Goal: Information Seeking & Learning: Compare options

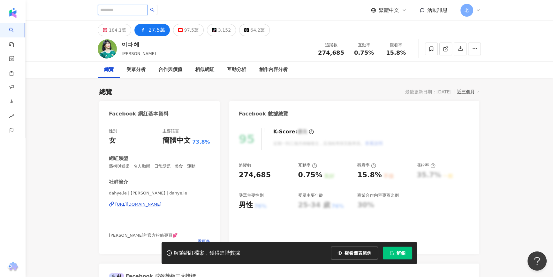
click at [109, 11] on input "search" at bounding box center [123, 10] width 50 height 10
type input "***"
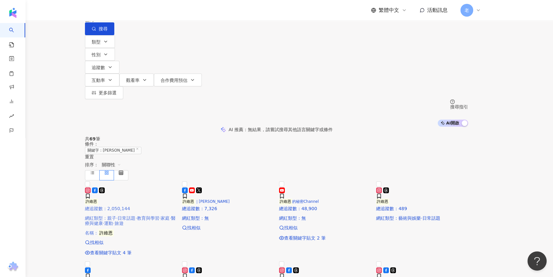
click at [98, 193] on icon at bounding box center [95, 190] width 6 height 6
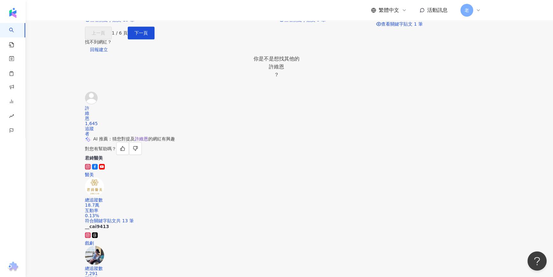
scroll to position [290, 0]
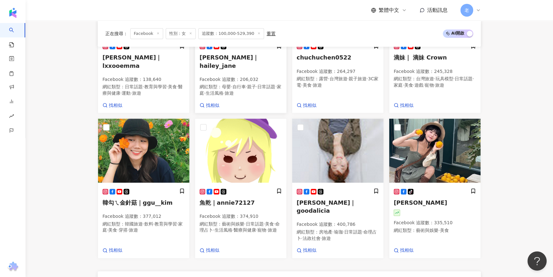
scroll to position [493, 0]
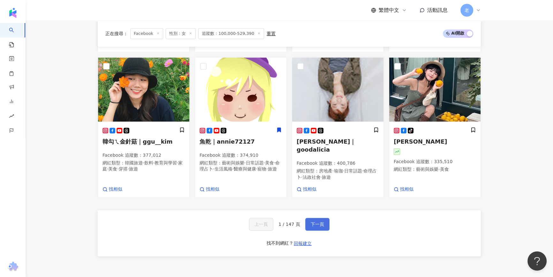
click at [318, 227] on button "下一頁" at bounding box center [317, 223] width 24 height 13
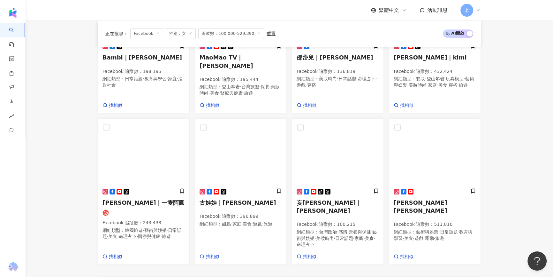
scroll to position [501, 0]
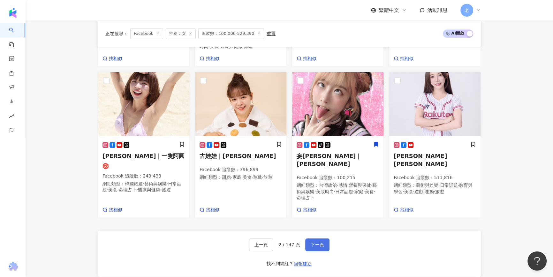
click at [317, 242] on span "下一頁" at bounding box center [317, 244] width 13 height 5
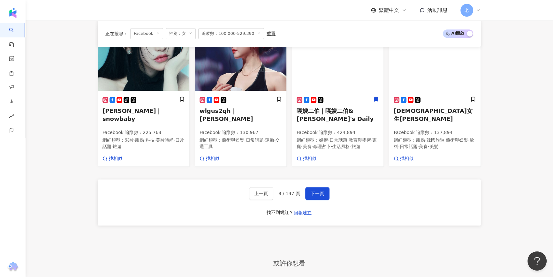
scroll to position [639, 0]
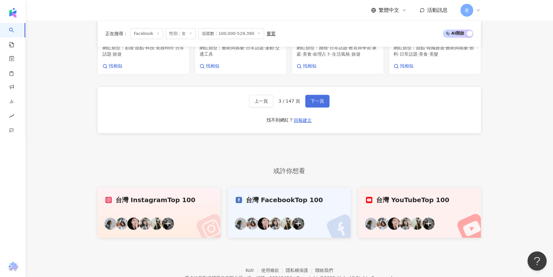
click at [326, 102] on button "下一頁" at bounding box center [317, 101] width 24 height 13
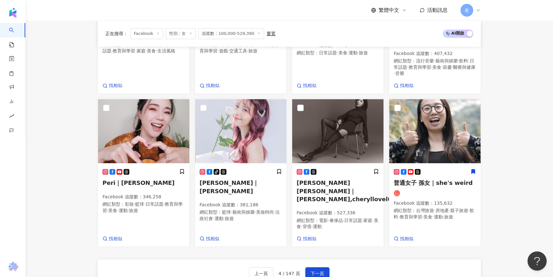
scroll to position [518, 0]
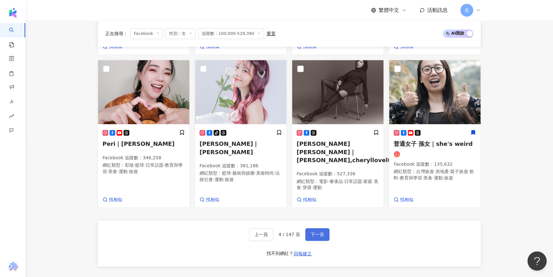
click at [319, 228] on button "下一頁" at bounding box center [317, 234] width 24 height 13
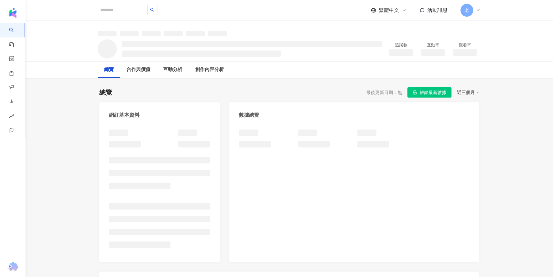
click at [447, 88] on button "解鎖最新數據" at bounding box center [429, 92] width 44 height 10
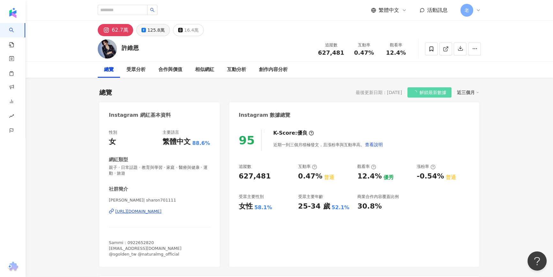
click at [148, 28] on div "125.8萬" at bounding box center [156, 30] width 17 height 9
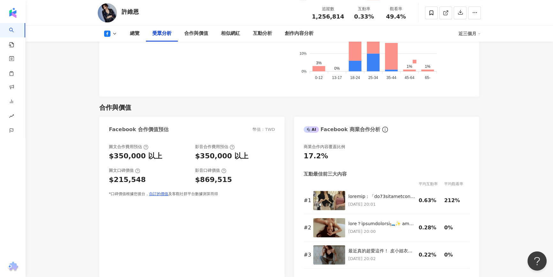
scroll to position [695, 0]
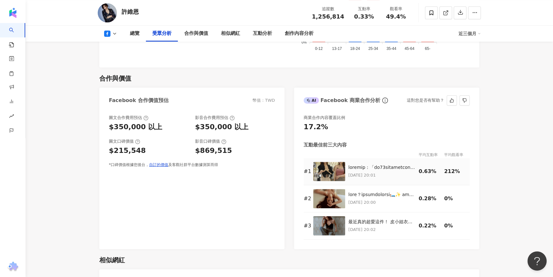
click at [383, 172] on p "2025/8/1 20:01" at bounding box center [381, 174] width 67 height 7
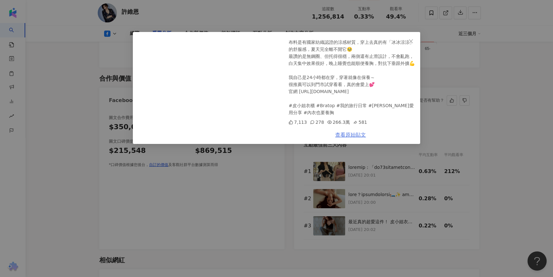
scroll to position [246, 0]
click at [348, 136] on link "查看原始貼文" at bounding box center [350, 135] width 31 height 6
click at [351, 137] on link "查看原始貼文" at bounding box center [350, 135] width 31 height 6
click at [412, 43] on icon "close" at bounding box center [410, 41] width 5 height 5
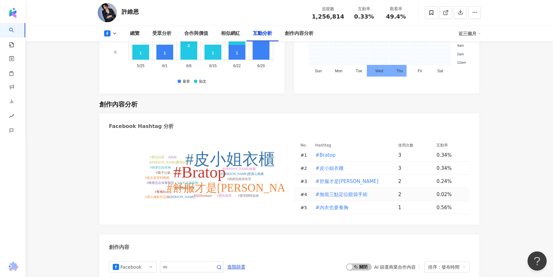
scroll to position [1478, 0]
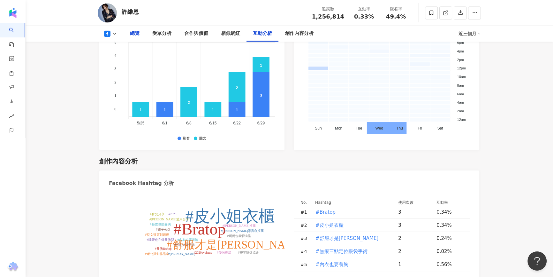
click at [137, 32] on div "總覽" at bounding box center [135, 34] width 10 height 8
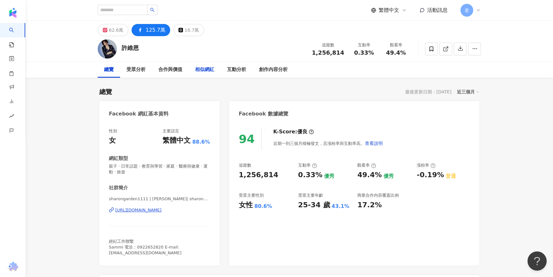
click at [197, 72] on div "相似網紅" at bounding box center [204, 70] width 19 height 8
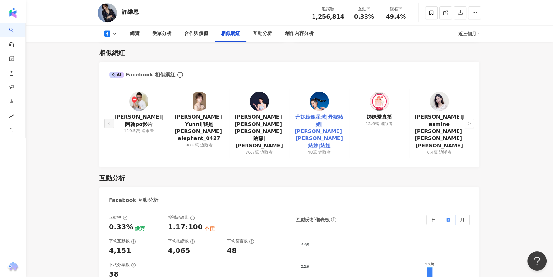
click at [323, 125] on link "丹妮婊姐星球|丹妮婊姐|dannybeeech|丹妮婊姊|婊姐" at bounding box center [318, 131] width 49 height 36
click at [470, 122] on icon "right" at bounding box center [469, 123] width 2 height 3
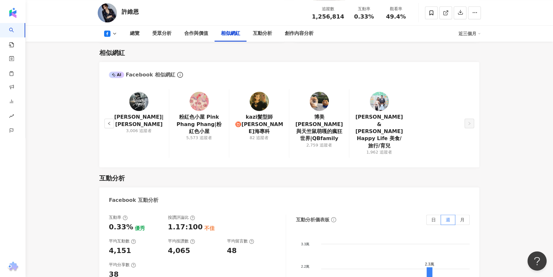
drag, startPoint x: 79, startPoint y: 80, endPoint x: 80, endPoint y: 92, distance: 11.9
click at [79, 80] on main "62.6萬 125.7萬 16.7萬 許維恩 追蹤數 1,256,814 互動率 0.33% 觀看率 49.4% 總覽 受眾分析 合作與價值 相似網紅 互動分…" at bounding box center [290, 221] width 528 height 2205
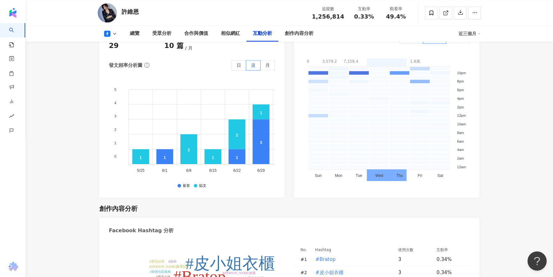
scroll to position [1511, 0]
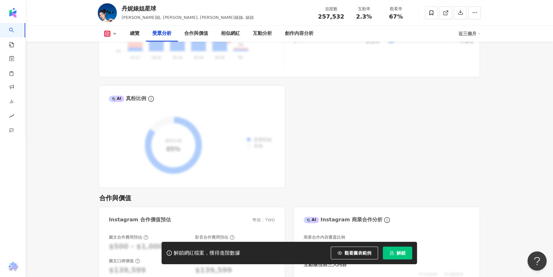
scroll to position [900, 0]
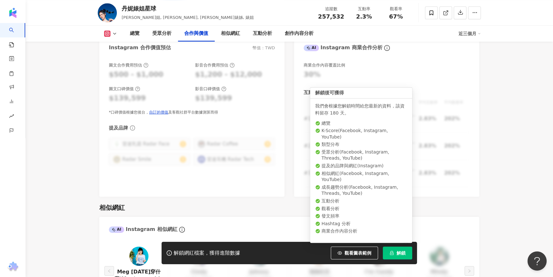
click at [401, 248] on button "解鎖" at bounding box center [397, 252] width 29 height 13
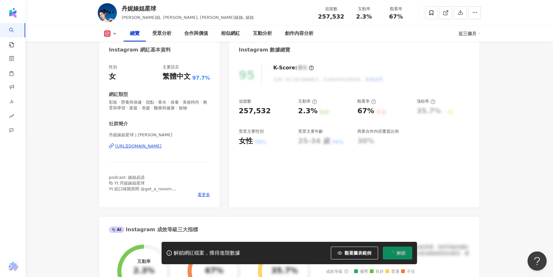
scroll to position [0, 0]
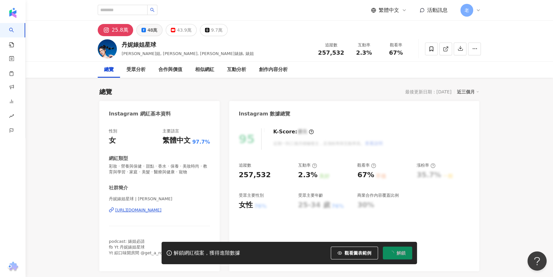
click at [145, 31] on button "48萬" at bounding box center [149, 30] width 27 height 12
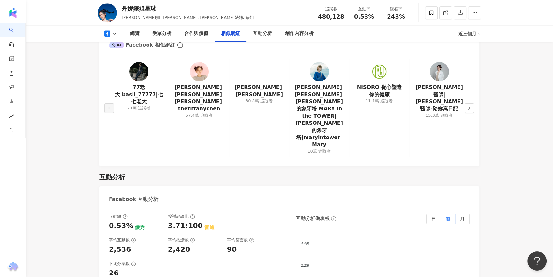
scroll to position [900, 0]
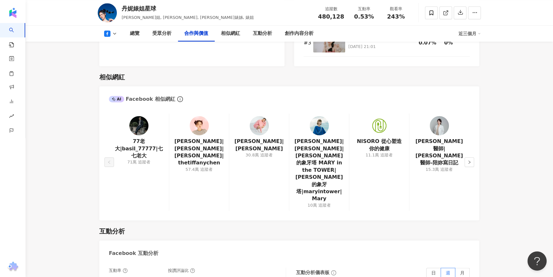
click at [475, 147] on div "77老大|basil_77777|七七老大 71萬 追蹤者 陳彥婷 tiffany|陳彥婷|tiffany|thetiffanychen 57.4萬 追蹤者 …" at bounding box center [289, 163] width 380 height 113
click at [472, 157] on button "button" at bounding box center [470, 162] width 10 height 10
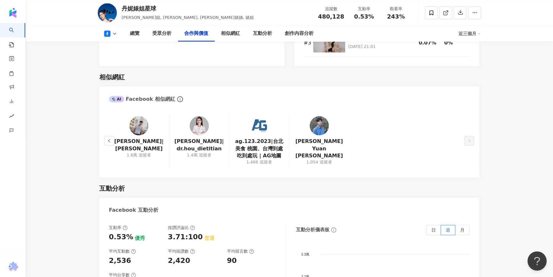
click at [85, 64] on div "總覽 最後更新日期：2025/8/23 近三個月 Facebook 網紅基本資料 性別 女 主要語言 繁體中文 97.7% 網紅類型 彩妝 · 營養與保健 ·…" at bounding box center [289, 247] width 409 height 2138
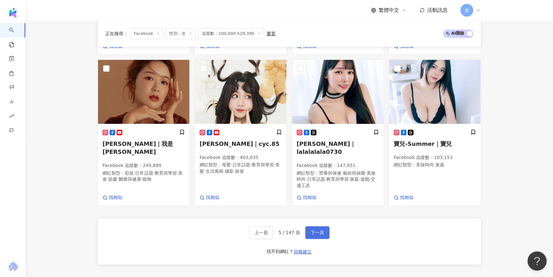
click at [315, 230] on span "下一頁" at bounding box center [317, 232] width 13 height 5
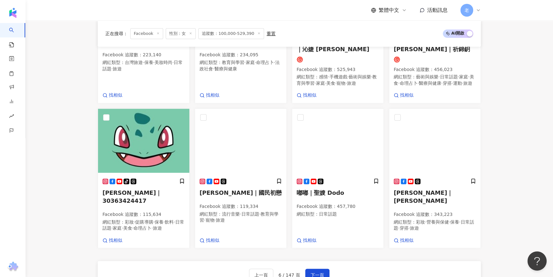
scroll to position [518, 0]
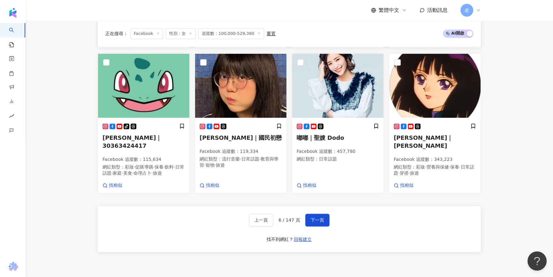
click at [192, 217] on div "上一頁 6 / 147 頁 下一頁 找不到網紅？ 回報建立" at bounding box center [289, 229] width 383 height 46
click at [179, 229] on div "上一頁 6 / 147 頁 下一頁 找不到網紅？ 回報建立" at bounding box center [289, 229] width 383 height 46
click at [311, 217] on span "下一頁" at bounding box center [317, 219] width 13 height 5
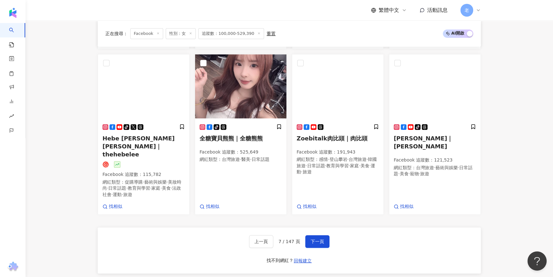
scroll to position [595, 0]
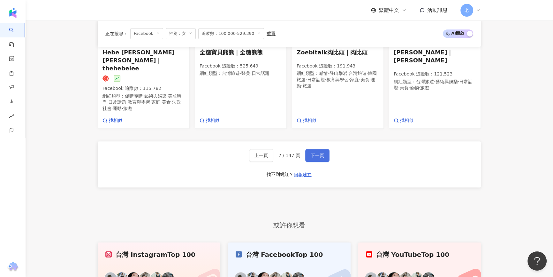
click at [319, 149] on button "下一頁" at bounding box center [317, 155] width 24 height 13
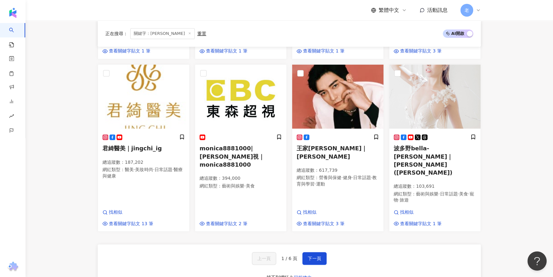
scroll to position [464, 0]
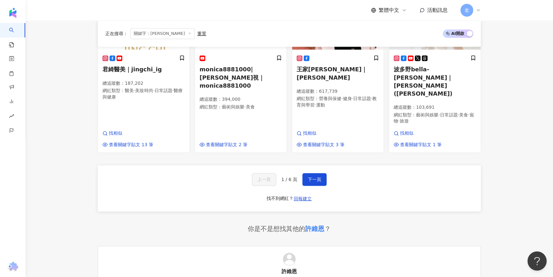
click at [187, 224] on div "你是不是想找其他的 許維恩 ？" at bounding box center [289, 228] width 383 height 9
click at [311, 173] on button "下一頁" at bounding box center [314, 179] width 24 height 13
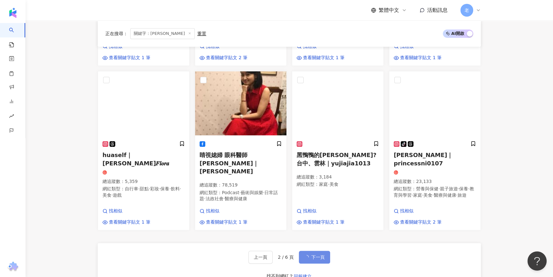
scroll to position [469, 0]
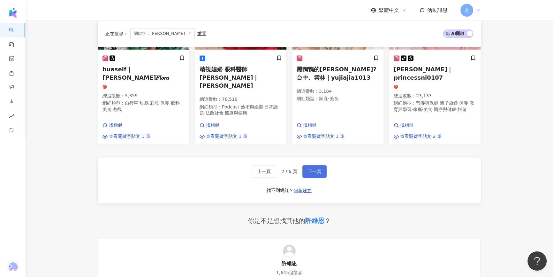
click at [311, 169] on span "下一頁" at bounding box center [314, 171] width 13 height 5
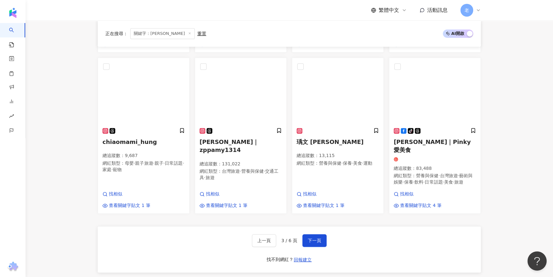
scroll to position [457, 0]
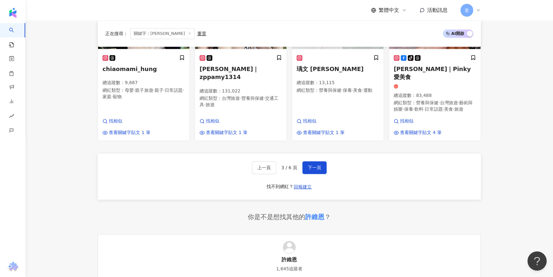
click at [71, 70] on main "不分平台 *** 台灣 搜尋 類型 性別 追蹤數 互動率 觀看率 合作費用預估 更多篩選 搜尋指引 AI 開啟 AI 關閉 AI 推薦 ： 無結果，請嘗試搜尋…" at bounding box center [290, 30] width 528 height 933
click at [302, 161] on button "下一頁" at bounding box center [314, 167] width 24 height 13
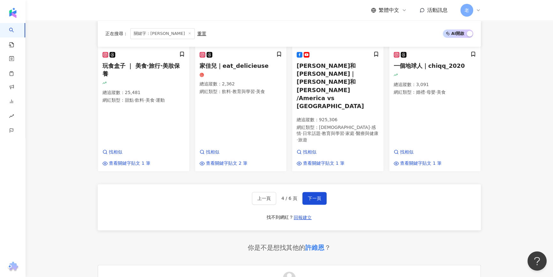
scroll to position [481, 0]
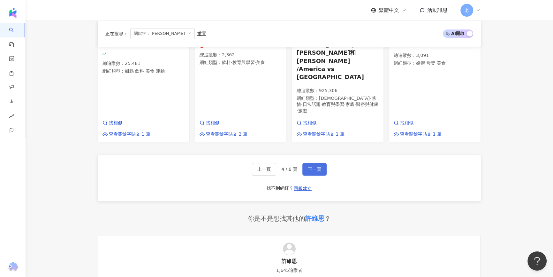
click at [313, 166] on span "下一頁" at bounding box center [314, 168] width 13 height 5
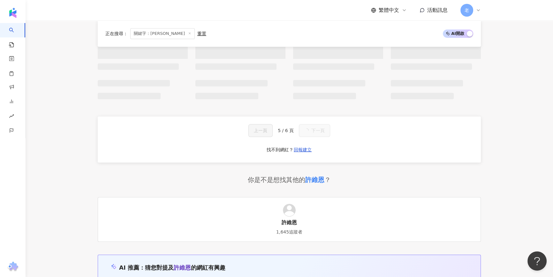
scroll to position [508, 0]
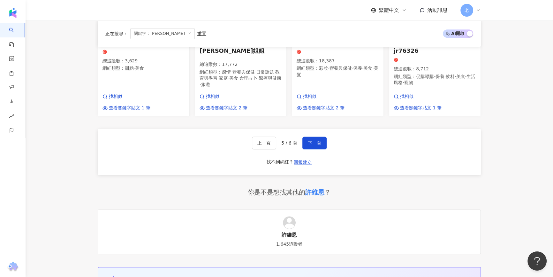
click at [186, 162] on div "一個地球人｜chiqq_2020 總追蹤數 ： 3,091 網紅類型 ： 婚禮 · 母嬰 · 美食 找相似 查看關鍵字貼文 1 筆 carideeyang｜C…" at bounding box center [289, 12] width 383 height 767
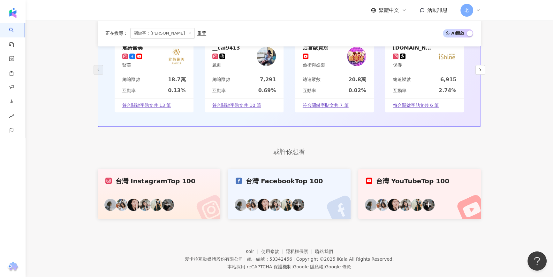
scroll to position [704, 0]
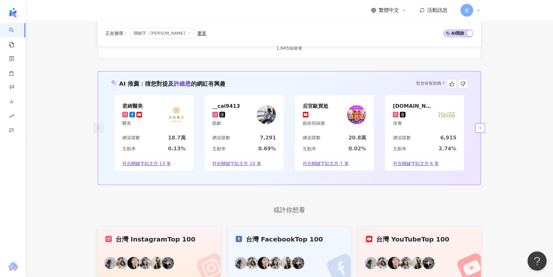
click at [478, 125] on icon "button" at bounding box center [480, 127] width 5 height 5
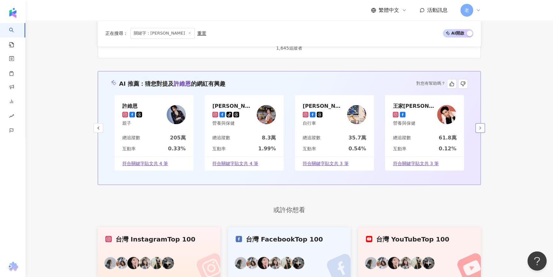
click at [478, 125] on icon "button" at bounding box center [480, 127] width 5 height 5
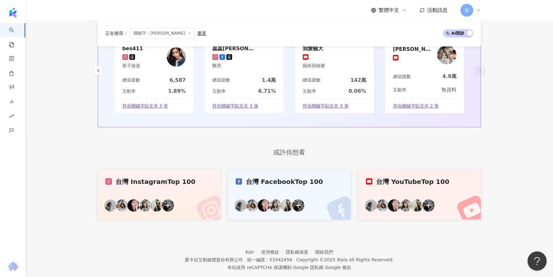
scroll to position [762, 0]
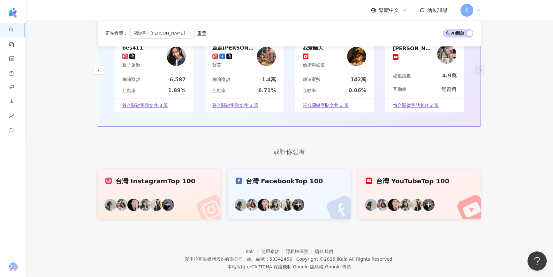
click at [305, 176] on div "台灣 Facebook Top 100" at bounding box center [289, 180] width 107 height 9
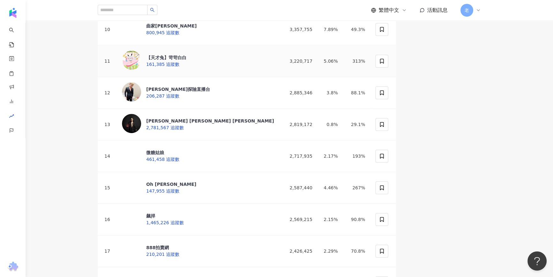
scroll to position [348, 0]
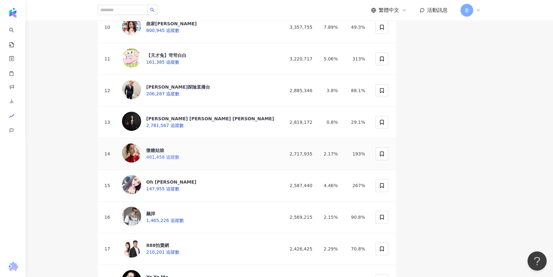
click at [179, 164] on div "微糖姑娘 461,458 追蹤數" at bounding box center [150, 153] width 57 height 21
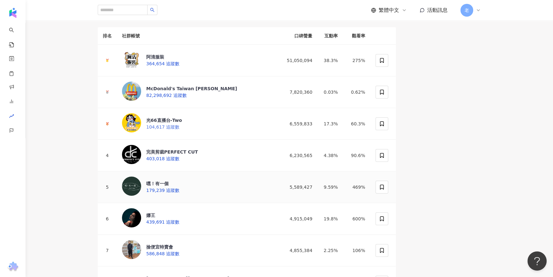
scroll to position [0, 0]
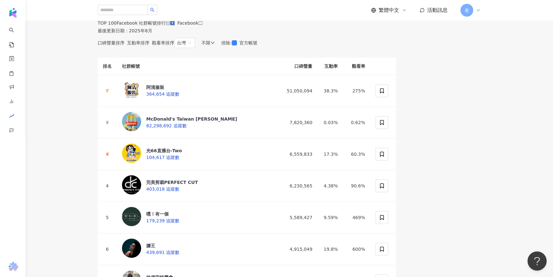
click at [149, 45] on span "互動率排序" at bounding box center [138, 42] width 22 height 5
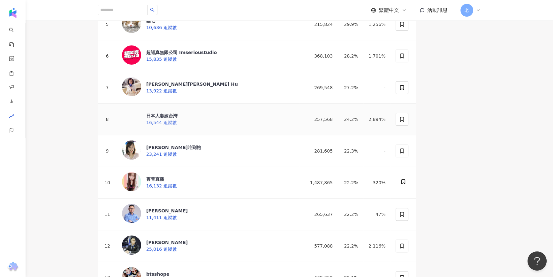
scroll to position [203, 0]
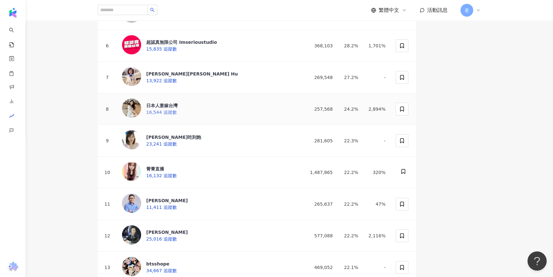
click at [174, 109] on div "日本人妻嫁台灣" at bounding box center [161, 105] width 31 height 6
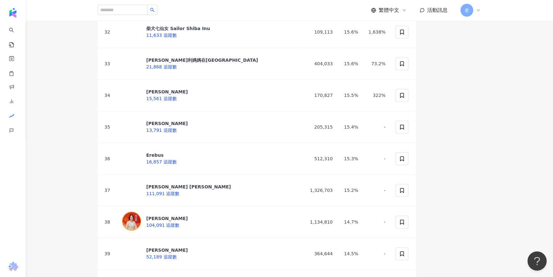
scroll to position [1045, 0]
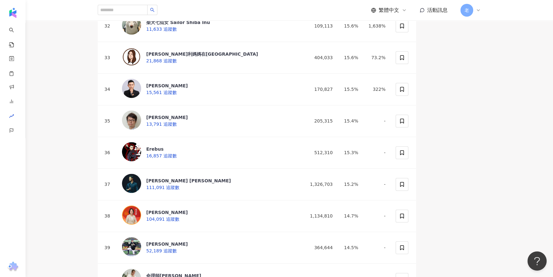
drag, startPoint x: 80, startPoint y: 89, endPoint x: 80, endPoint y: 95, distance: 5.1
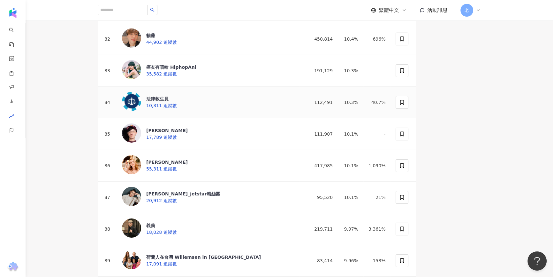
scroll to position [2787, 0]
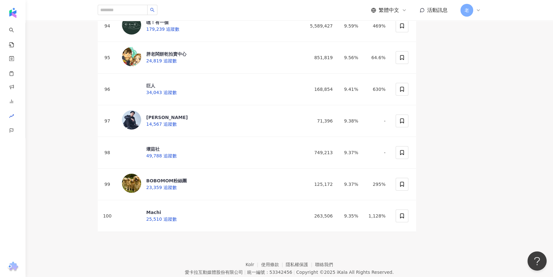
scroll to position [3078, 0]
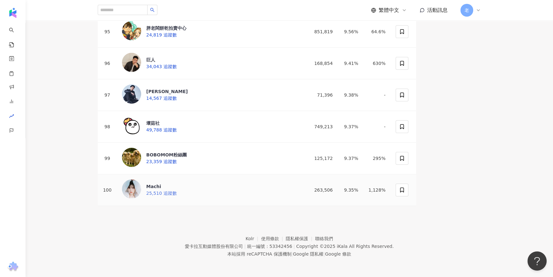
click at [154, 179] on div "Machi 25,510 追蹤數" at bounding box center [149, 189] width 55 height 21
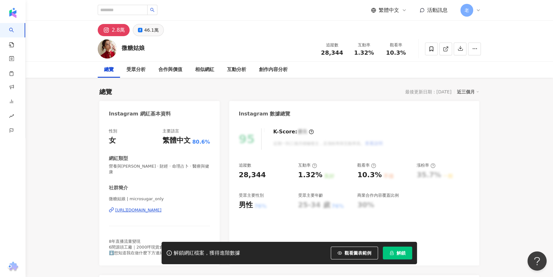
click at [152, 30] on div "46.1萬" at bounding box center [151, 30] width 14 height 9
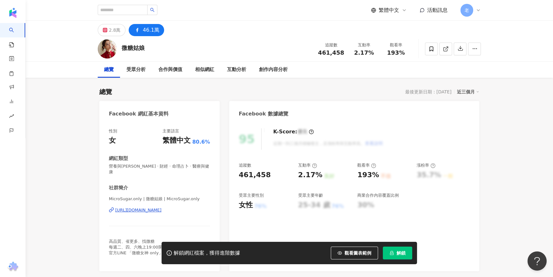
click at [143, 207] on div "[URL][DOMAIN_NAME]" at bounding box center [138, 210] width 46 height 6
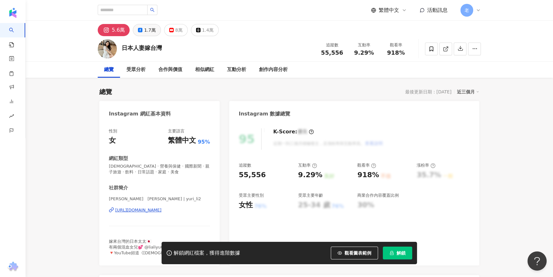
click at [136, 31] on button "1.7萬" at bounding box center [147, 30] width 28 height 12
click at [138, 32] on icon at bounding box center [140, 30] width 4 height 4
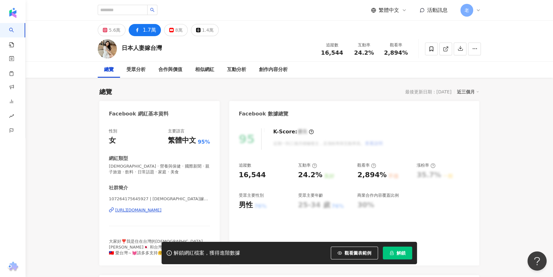
click at [143, 208] on div "https://www.facebook.com/107264175645927" at bounding box center [138, 210] width 46 height 6
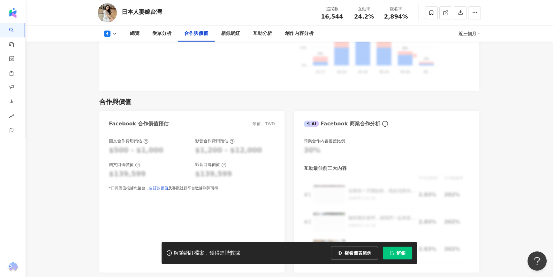
scroll to position [726, 0]
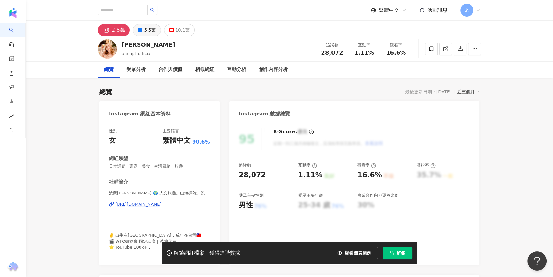
click at [146, 29] on div "5.5萬" at bounding box center [149, 30] width 11 height 9
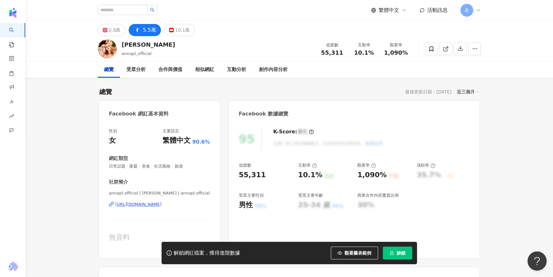
click at [162, 207] on div "[URL][DOMAIN_NAME]" at bounding box center [138, 204] width 46 height 6
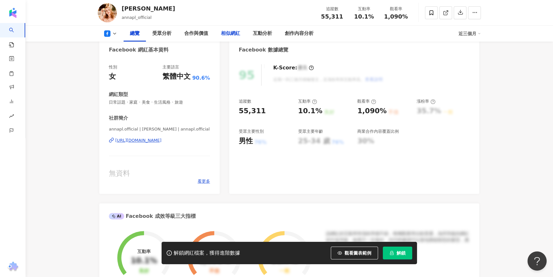
scroll to position [174, 0]
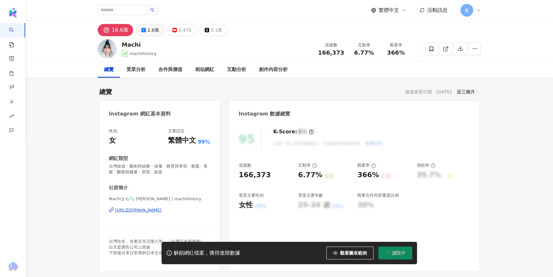
click at [150, 32] on div "2.6萬" at bounding box center [153, 30] width 11 height 9
click at [149, 31] on div "2.6萬" at bounding box center [153, 30] width 11 height 9
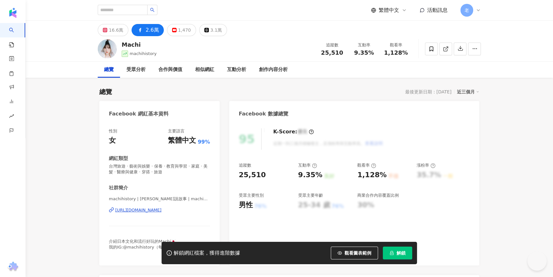
click at [143, 30] on button "2.6萬" at bounding box center [148, 30] width 32 height 12
click at [162, 211] on div "https://www.facebook.com/100176778234872" at bounding box center [138, 210] width 46 height 6
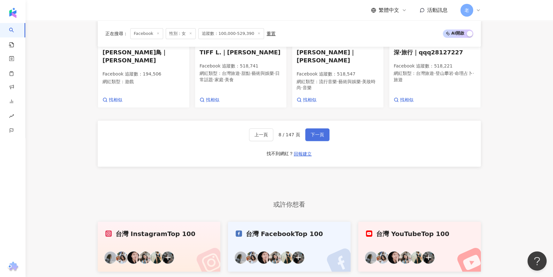
click at [315, 132] on button "下一頁" at bounding box center [317, 134] width 24 height 13
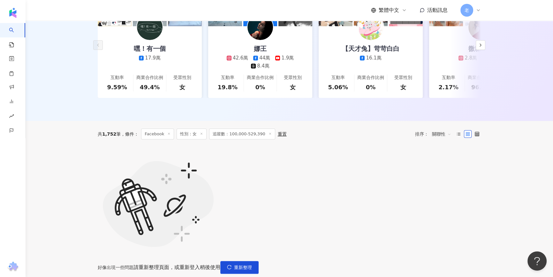
scroll to position [38, 0]
